Goal: Task Accomplishment & Management: Use online tool/utility

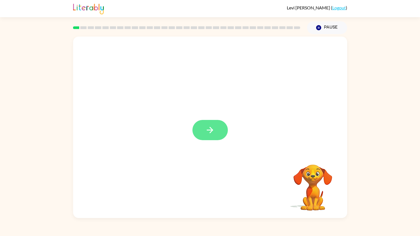
click at [212, 128] on icon "button" at bounding box center [210, 130] width 10 height 10
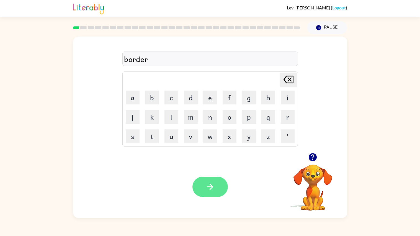
click at [212, 185] on icon "button" at bounding box center [210, 187] width 10 height 10
click at [220, 182] on button "button" at bounding box center [209, 187] width 35 height 20
click at [211, 191] on icon "button" at bounding box center [210, 187] width 10 height 10
click at [208, 187] on icon "button" at bounding box center [210, 186] width 6 height 6
click at [311, 156] on icon "button" at bounding box center [313, 157] width 10 height 10
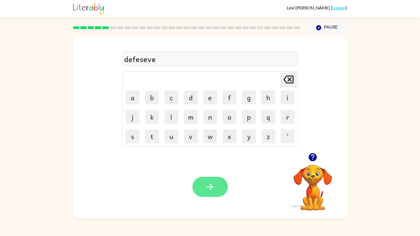
click at [217, 187] on button "button" at bounding box center [209, 187] width 35 height 20
click at [316, 155] on icon "button" at bounding box center [313, 157] width 10 height 10
click at [212, 187] on icon "button" at bounding box center [210, 186] width 6 height 6
click at [201, 193] on button "button" at bounding box center [209, 187] width 35 height 20
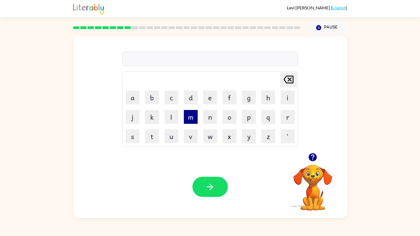
click at [194, 116] on button "m" at bounding box center [191, 117] width 14 height 14
click at [217, 97] on td "e" at bounding box center [210, 97] width 19 height 19
click at [215, 98] on button "e" at bounding box center [210, 98] width 14 height 14
type button "e"
click at [214, 95] on button "e" at bounding box center [210, 98] width 14 height 14
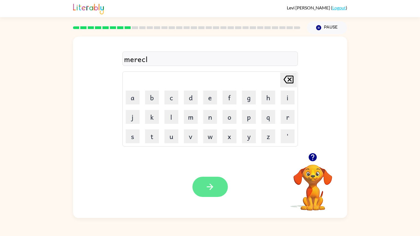
click at [218, 182] on button "button" at bounding box center [209, 187] width 35 height 20
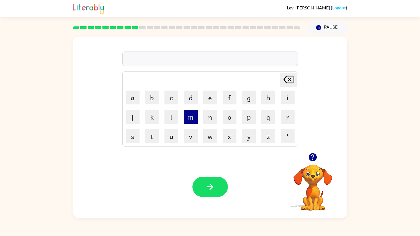
click at [194, 119] on button "m" at bounding box center [191, 117] width 14 height 14
click at [281, 98] on button "i" at bounding box center [288, 98] width 14 height 14
click at [185, 95] on button "d" at bounding box center [191, 98] width 14 height 14
click at [186, 118] on button "m" at bounding box center [191, 117] width 14 height 14
click at [235, 116] on button "o" at bounding box center [230, 117] width 14 height 14
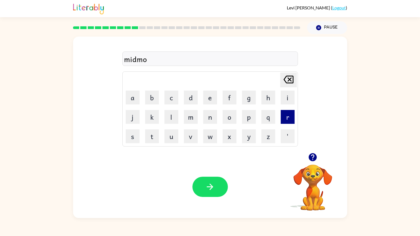
click at [283, 117] on button "r" at bounding box center [288, 117] width 14 height 14
click at [210, 118] on button "n" at bounding box center [210, 117] width 14 height 14
click at [283, 99] on button "i" at bounding box center [288, 98] width 14 height 14
click at [203, 119] on button "n" at bounding box center [210, 117] width 14 height 14
click at [245, 98] on button "g" at bounding box center [249, 98] width 14 height 14
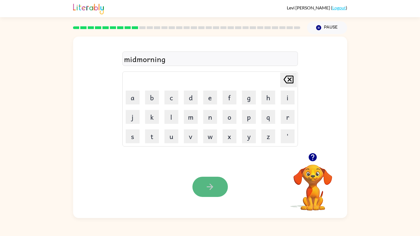
click at [211, 180] on button "button" at bounding box center [209, 187] width 35 height 20
click at [213, 179] on button "button" at bounding box center [209, 187] width 35 height 20
click at [215, 184] on button "button" at bounding box center [209, 187] width 35 height 20
click at [204, 193] on button "button" at bounding box center [209, 187] width 35 height 20
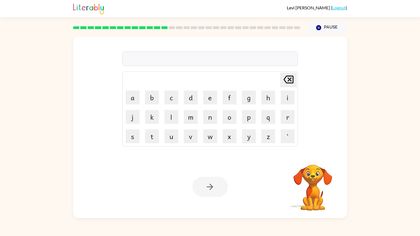
click at [204, 193] on div at bounding box center [209, 187] width 35 height 20
click at [208, 183] on icon "button" at bounding box center [210, 187] width 10 height 10
click at [308, 156] on icon "button" at bounding box center [313, 157] width 10 height 10
click at [214, 199] on div "Your browser must support playing .mp4 files to use Literably. Please try using…" at bounding box center [210, 187] width 274 height 62
click at [213, 187] on icon "button" at bounding box center [210, 187] width 10 height 10
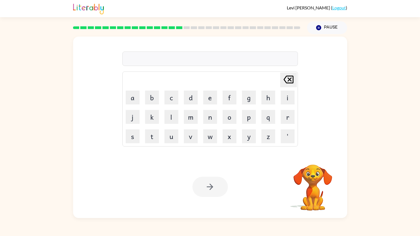
click at [213, 187] on div at bounding box center [209, 187] width 35 height 20
click at [209, 190] on icon "button" at bounding box center [210, 187] width 10 height 10
click at [213, 187] on icon "button" at bounding box center [210, 187] width 10 height 10
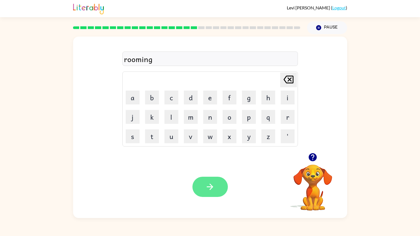
click at [209, 191] on icon "button" at bounding box center [210, 187] width 10 height 10
click at [210, 183] on icon "button" at bounding box center [210, 187] width 10 height 10
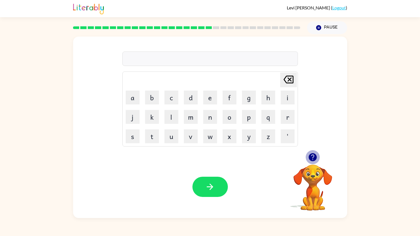
click at [318, 160] on button "button" at bounding box center [313, 157] width 14 height 14
click at [215, 195] on button "button" at bounding box center [209, 187] width 35 height 20
click at [201, 194] on button "button" at bounding box center [209, 187] width 35 height 20
click at [310, 160] on icon "button" at bounding box center [313, 157] width 8 height 8
click at [311, 161] on icon "button" at bounding box center [313, 157] width 8 height 8
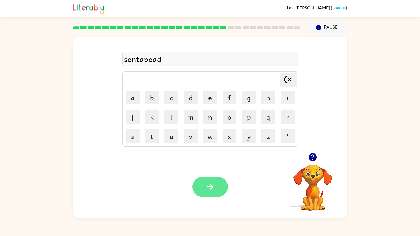
click at [225, 182] on button "button" at bounding box center [209, 187] width 35 height 20
click at [309, 160] on icon "button" at bounding box center [313, 157] width 10 height 10
click at [224, 193] on button "button" at bounding box center [209, 187] width 35 height 20
click at [200, 178] on button "button" at bounding box center [209, 187] width 35 height 20
click at [205, 198] on div "Your browser must support playing .mp4 files to use Literably. Please try using…" at bounding box center [210, 187] width 274 height 62
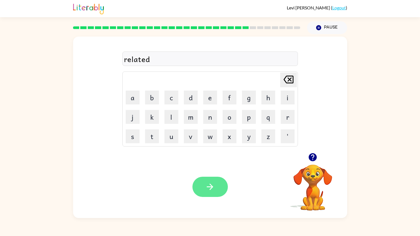
click at [206, 190] on icon "button" at bounding box center [210, 187] width 10 height 10
click at [212, 197] on div "Your browser must support playing .mp4 files to use Literably. Please try using…" at bounding box center [210, 187] width 274 height 62
click at [213, 190] on icon "button" at bounding box center [210, 187] width 10 height 10
click at [198, 183] on button "button" at bounding box center [209, 187] width 35 height 20
click at [312, 158] on icon "button" at bounding box center [313, 157] width 8 height 8
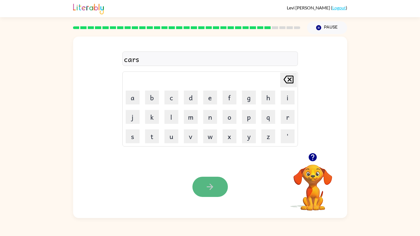
click at [224, 189] on button "button" at bounding box center [209, 187] width 35 height 20
click at [317, 159] on icon "button" at bounding box center [313, 157] width 10 height 10
click at [206, 194] on button "button" at bounding box center [209, 187] width 35 height 20
click at [208, 180] on button "button" at bounding box center [209, 187] width 35 height 20
click at [205, 189] on icon "button" at bounding box center [210, 187] width 10 height 10
